Goal: Task Accomplishment & Management: Manage account settings

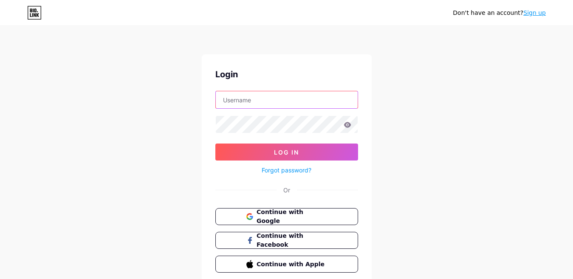
click at [254, 102] on input "text" at bounding box center [287, 99] width 142 height 17
click at [183, 123] on div "Don't have an account? Sign up Login Log In Forgot password? Or Continue with G…" at bounding box center [286, 156] width 573 height 313
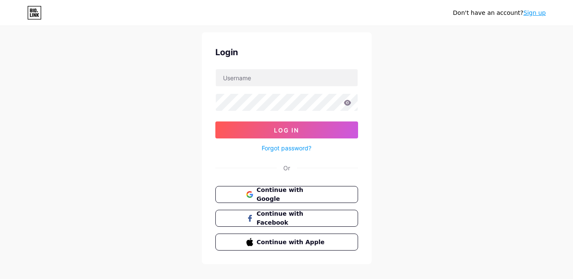
scroll to position [34, 0]
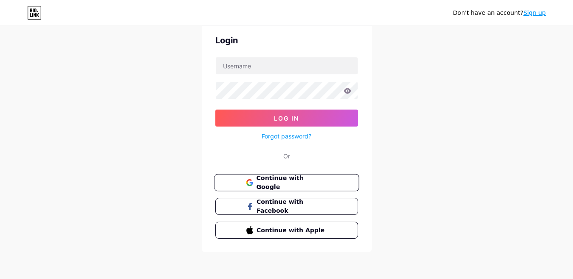
click at [295, 182] on span "Continue with Google" at bounding box center [291, 183] width 71 height 18
